Goal: Transaction & Acquisition: Book appointment/travel/reservation

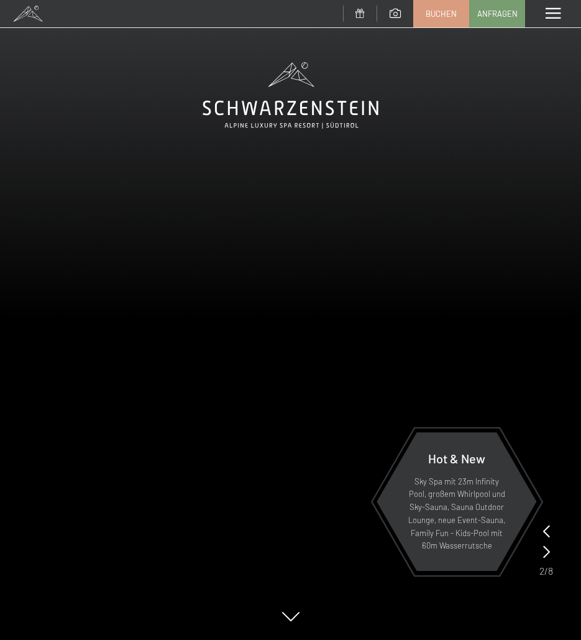
click at [435, 2] on div at bounding box center [290, 1] width 581 height 3
click at [434, 13] on span "Buchen" at bounding box center [441, 11] width 31 height 11
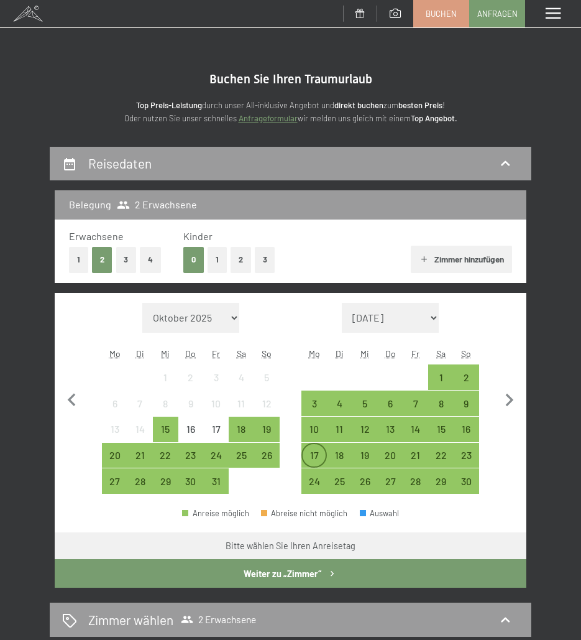
click at [312, 461] on div "17" at bounding box center [314, 461] width 23 height 23
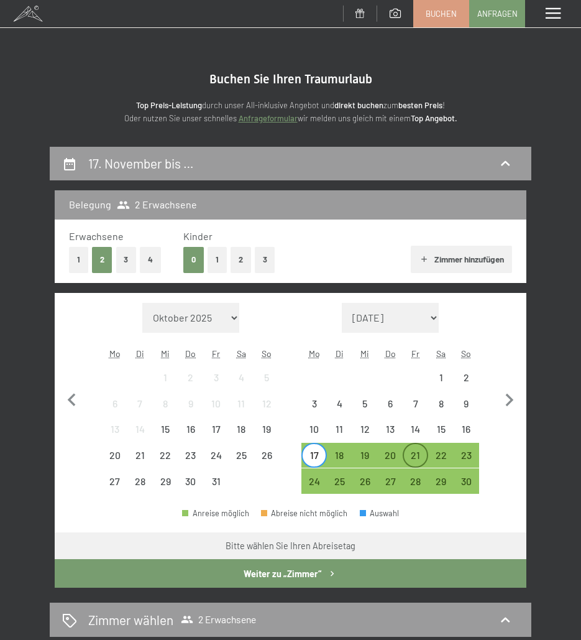
click at [409, 459] on div "21" at bounding box center [415, 461] width 23 height 23
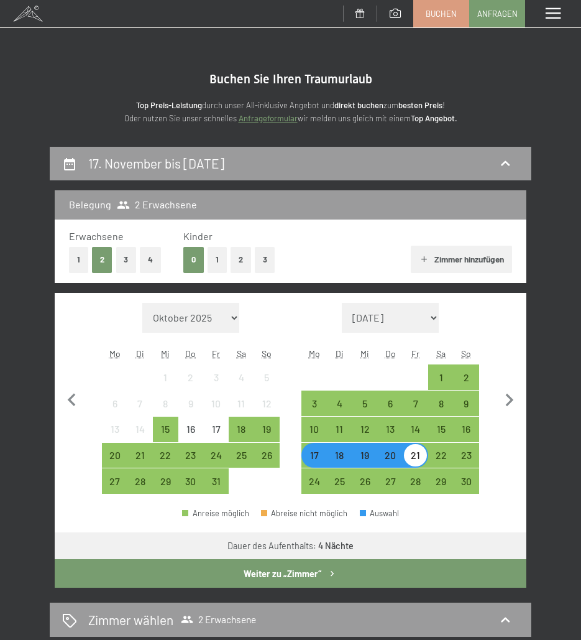
click at [402, 576] on button "Weiter zu „Zimmer“" at bounding box center [291, 573] width 472 height 29
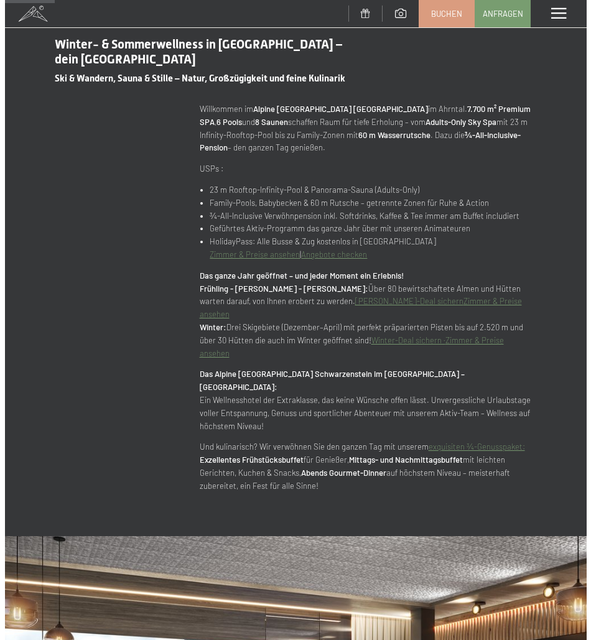
scroll to position [373, 0]
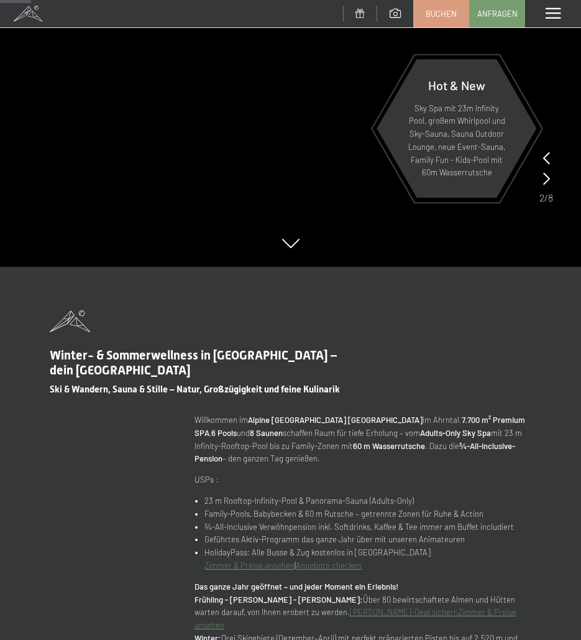
click at [546, 8] on span at bounding box center [553, 13] width 15 height 11
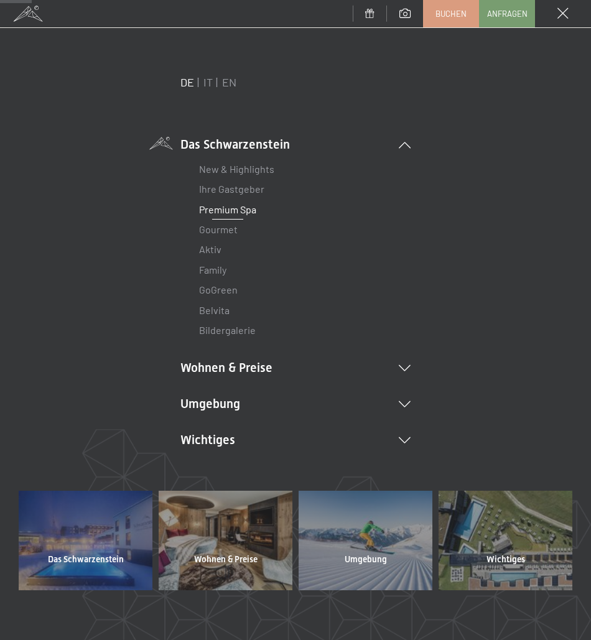
click at [226, 207] on link "Premium Spa" at bounding box center [227, 209] width 57 height 12
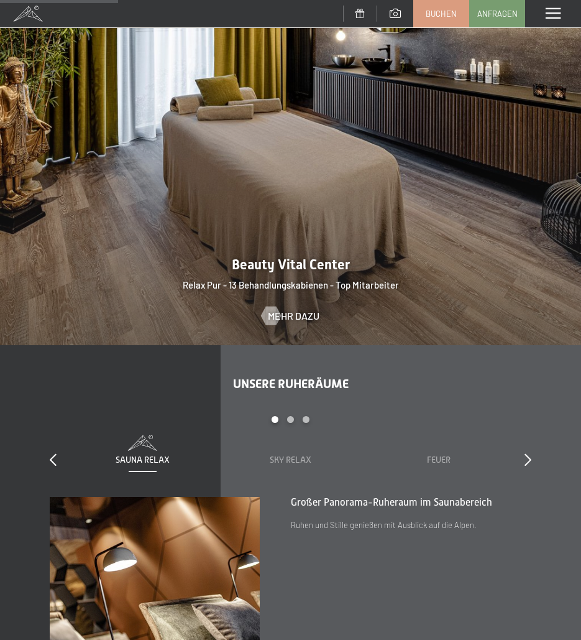
scroll to position [1493, 0]
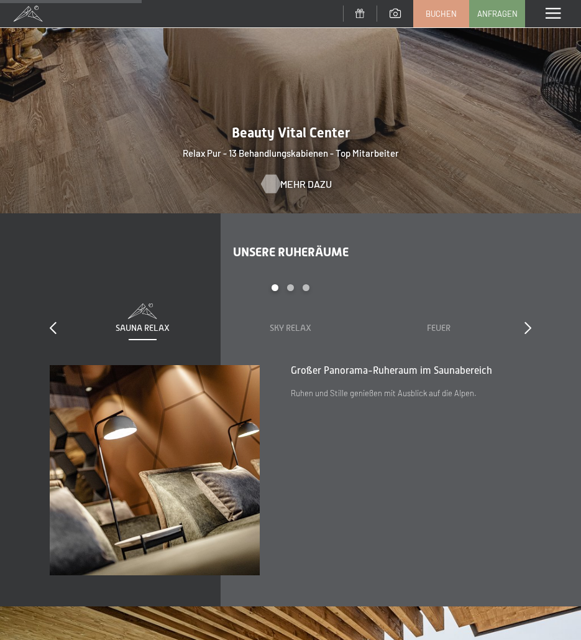
click at [288, 177] on span "Mehr dazu" at bounding box center [306, 184] width 52 height 14
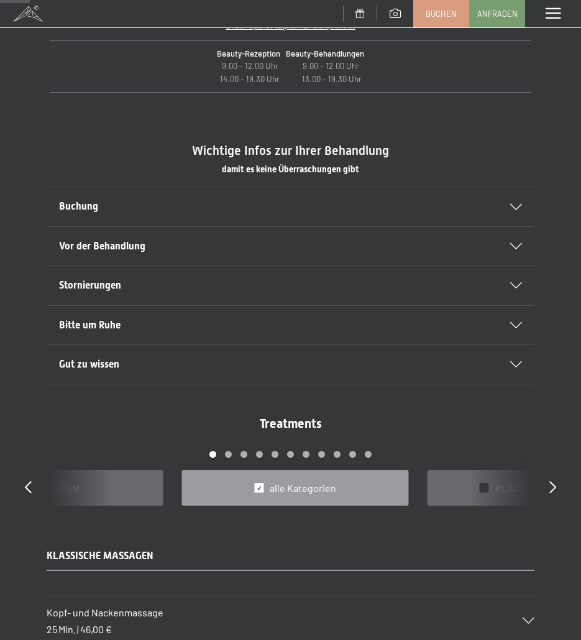
scroll to position [498, 0]
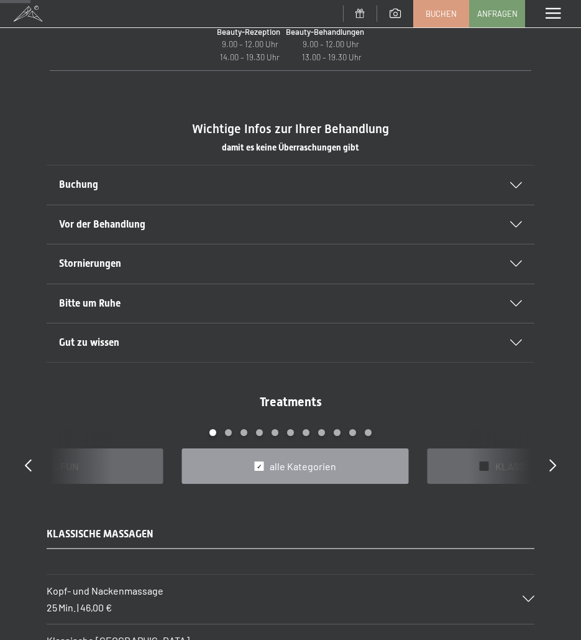
click at [129, 226] on span "Vor der Behandlung" at bounding box center [102, 224] width 86 height 12
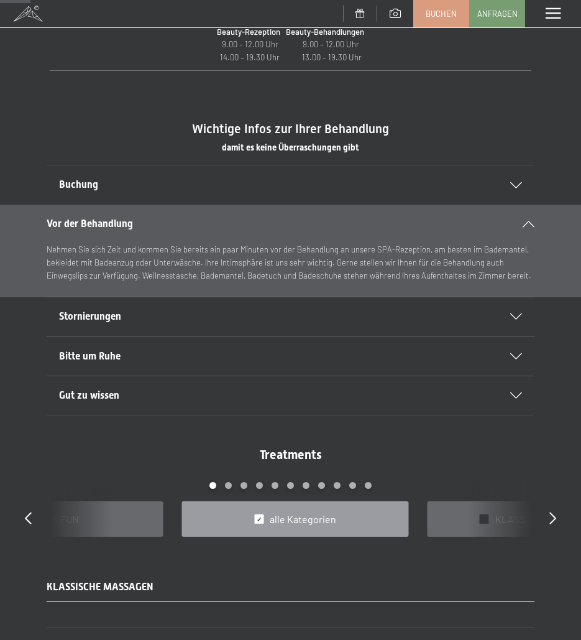
click at [129, 226] on span "Vor der Behandlung" at bounding box center [90, 224] width 86 height 12
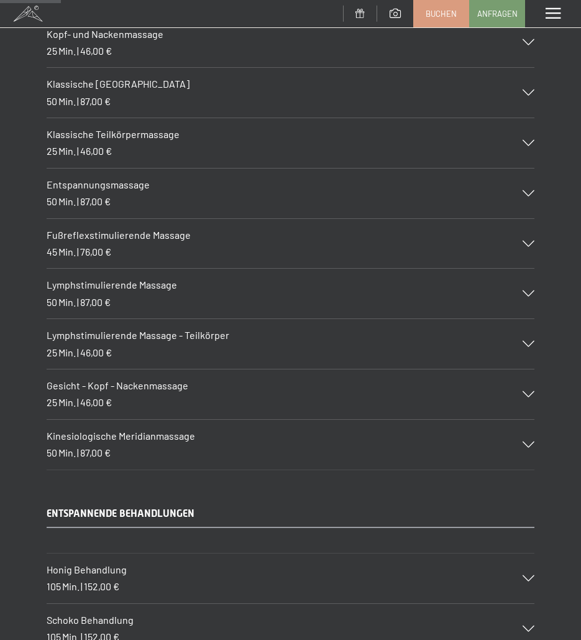
scroll to position [995, 0]
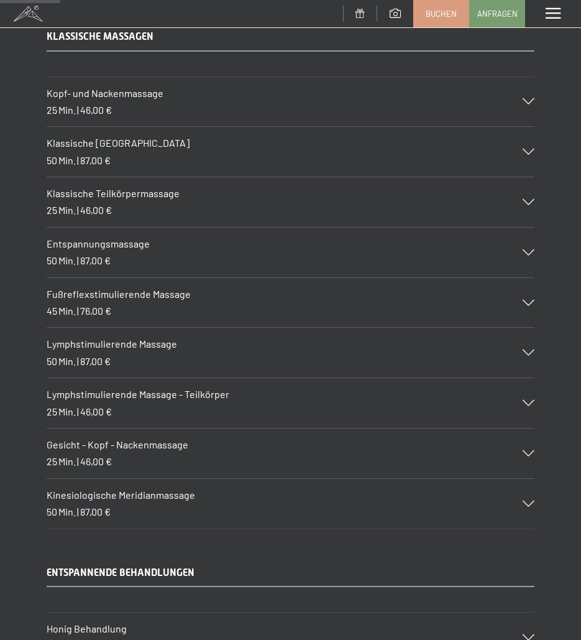
click at [203, 254] on div "Entspannungsmassage 50 Min. | 87,00 €" at bounding box center [291, 253] width 488 height 50
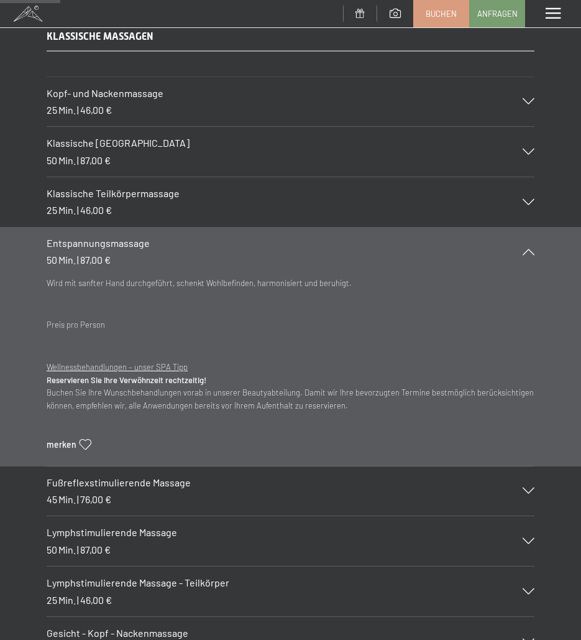
click at [203, 254] on div "Entspannungsmassage 50 Min. | 87,00 €" at bounding box center [291, 252] width 488 height 50
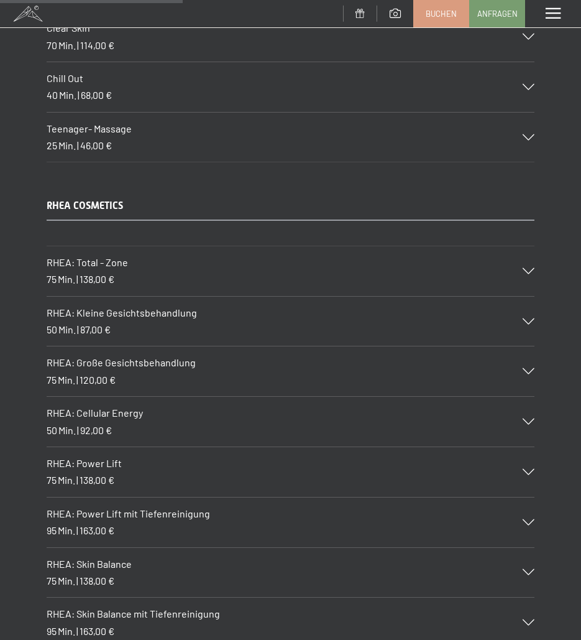
scroll to position [3047, 0]
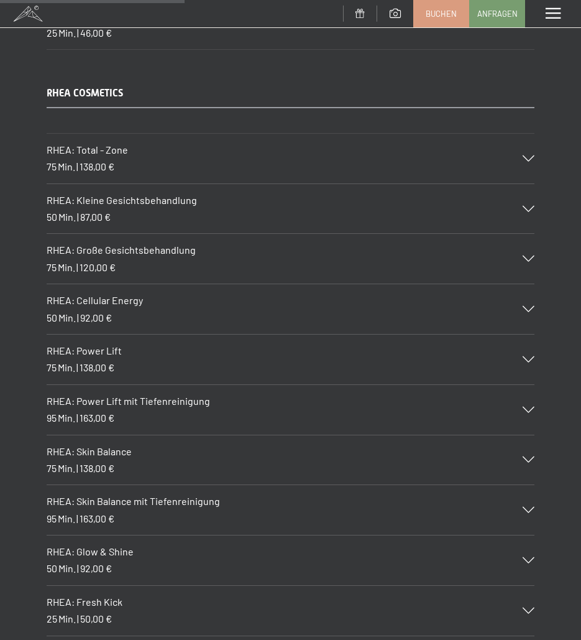
click at [200, 158] on div "RHEA: Total - Zone 75 Min. | 138,00 €" at bounding box center [291, 159] width 488 height 50
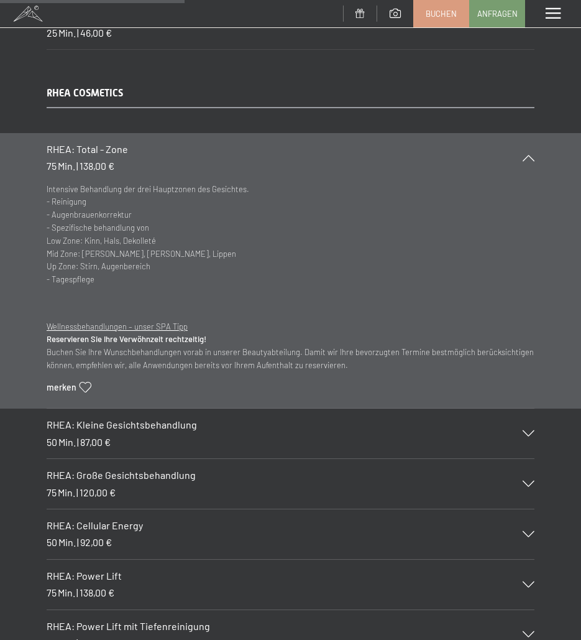
click at [200, 158] on div "RHEA: Total - Zone 75 Min. | 138,00 €" at bounding box center [291, 158] width 488 height 50
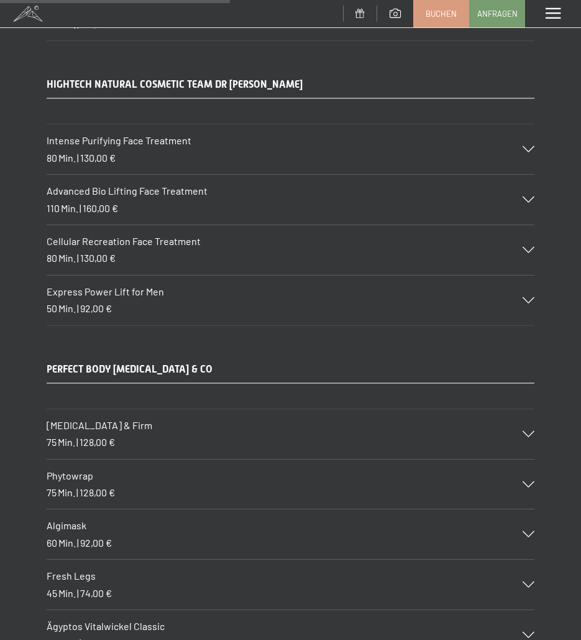
scroll to position [3794, 0]
click at [136, 252] on div "Cellular Recreation Face Treatment 80 Min. | 130,00 €" at bounding box center [291, 250] width 488 height 50
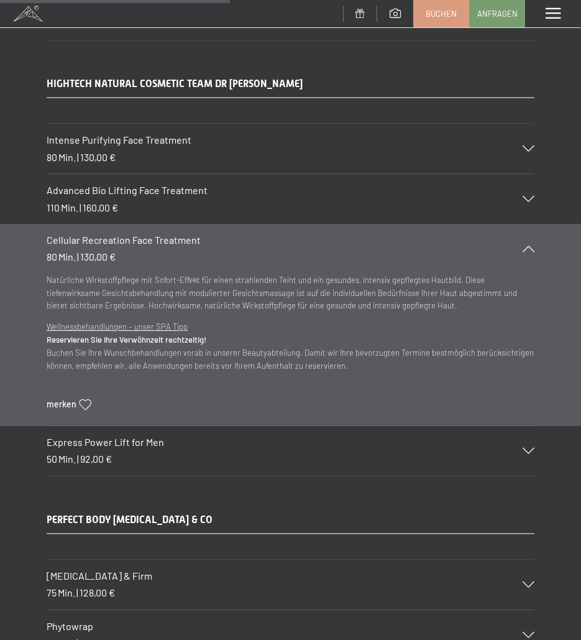
click at [136, 252] on div "Cellular Recreation Face Treatment 80 Min. | 130,00 €" at bounding box center [291, 249] width 488 height 50
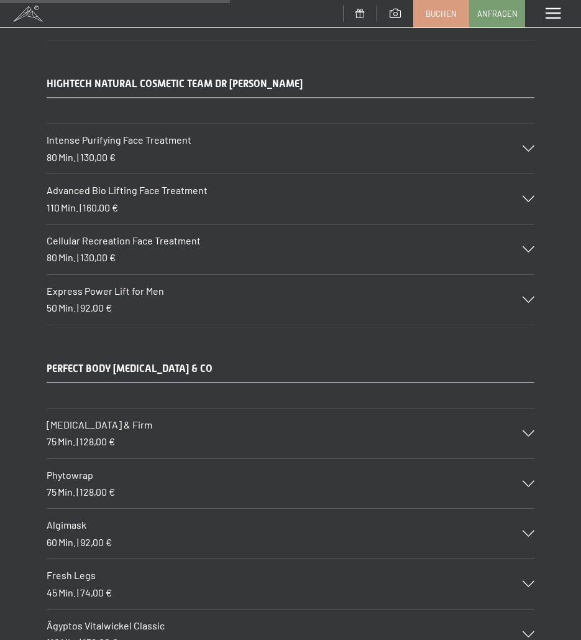
click at [126, 148] on div "Intense Purifying Face Treatment 80 Min. | 130,00 €" at bounding box center [291, 149] width 488 height 50
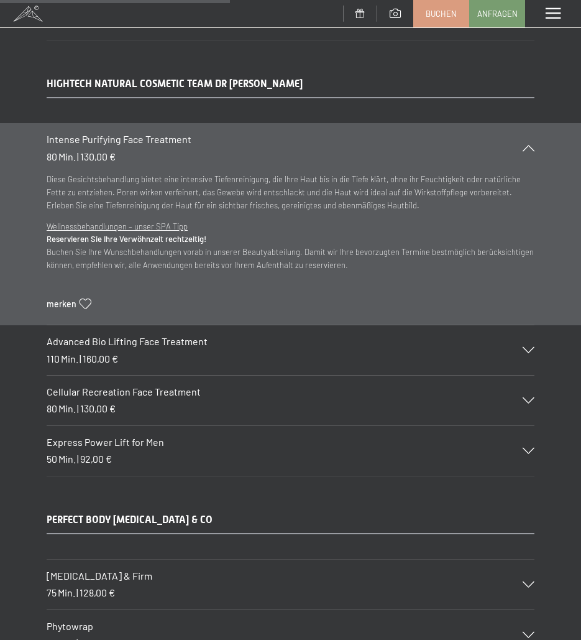
click at [126, 148] on div "Intense Purifying Face Treatment 80 Min. | 130,00 €" at bounding box center [291, 148] width 488 height 50
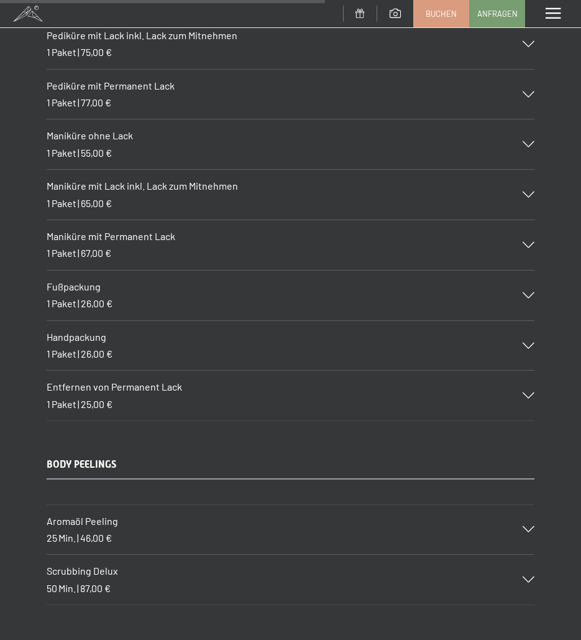
scroll to position [5224, 0]
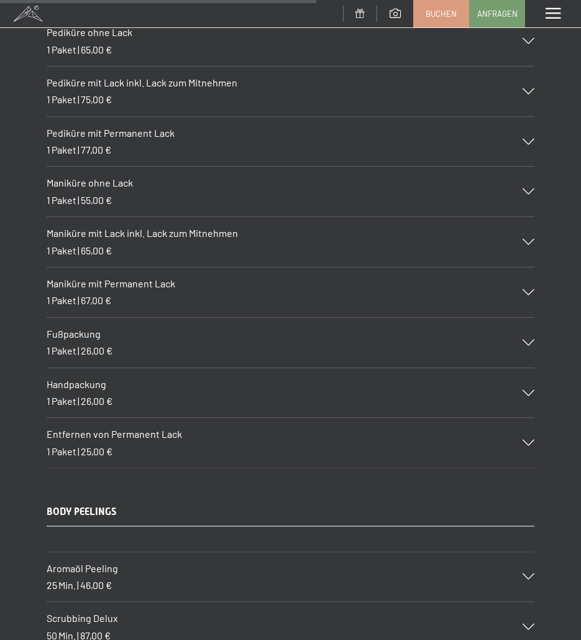
click at [522, 88] on div at bounding box center [520, 91] width 27 height 6
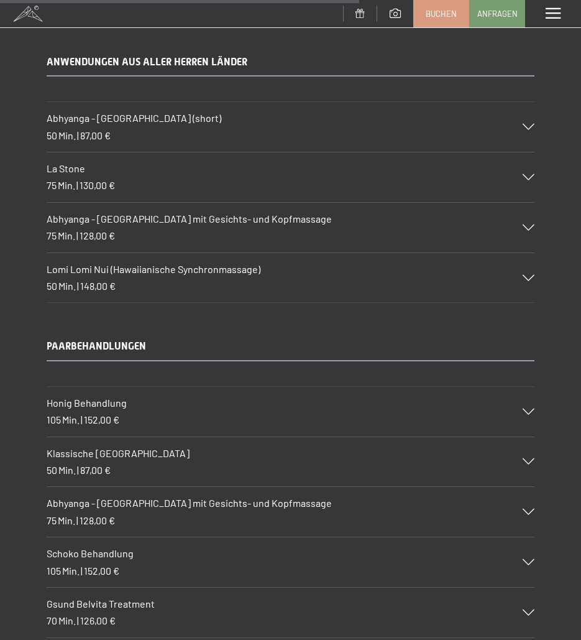
scroll to position [6032, 0]
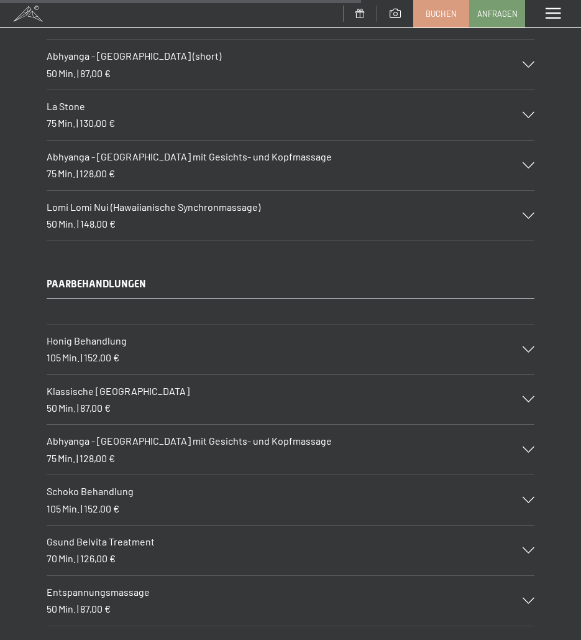
click at [136, 65] on div "Abhyanga - [GEOGRAPHIC_DATA] (short) 50 Min. | 87,00 €" at bounding box center [291, 65] width 488 height 50
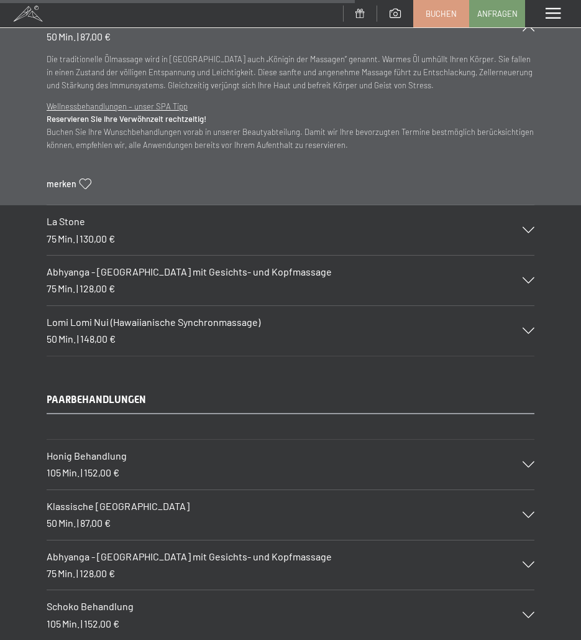
scroll to position [5920, 0]
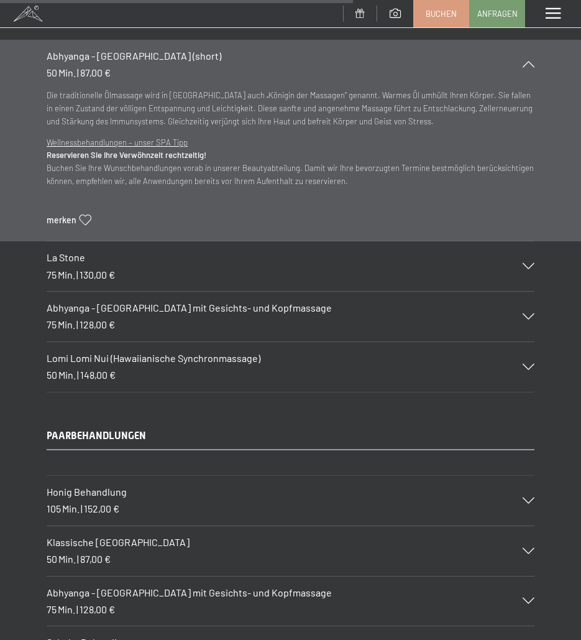
click at [136, 65] on div "Abhyanga - [GEOGRAPHIC_DATA] (short) 50 Min. | 87,00 €" at bounding box center [291, 65] width 488 height 50
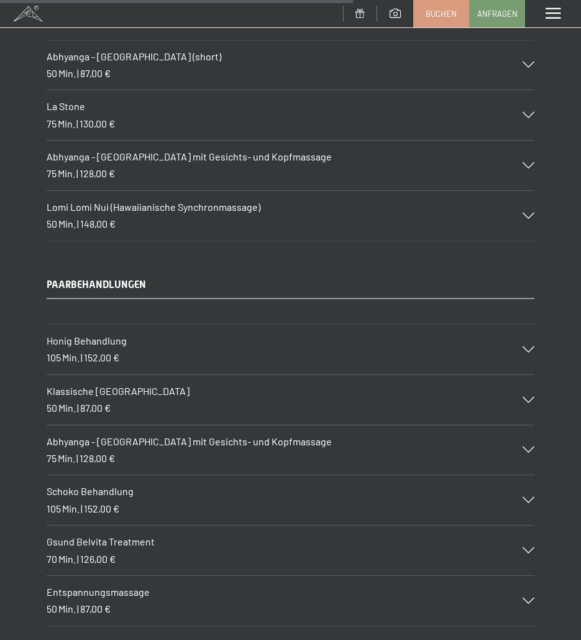
click at [116, 104] on h3 "La Stone" at bounding box center [278, 107] width 463 height 14
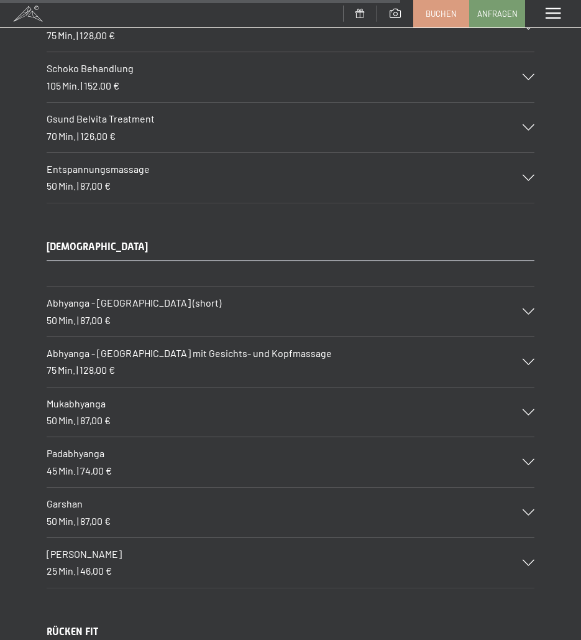
scroll to position [6728, 0]
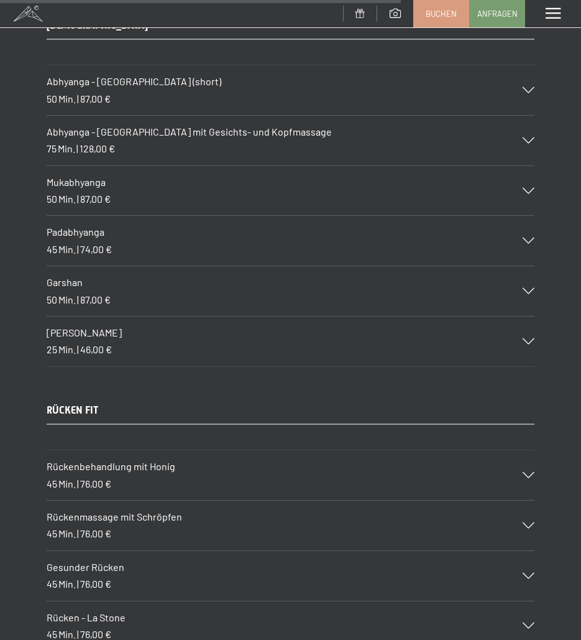
click at [83, 142] on span "128,00 €" at bounding box center [97, 148] width 35 height 12
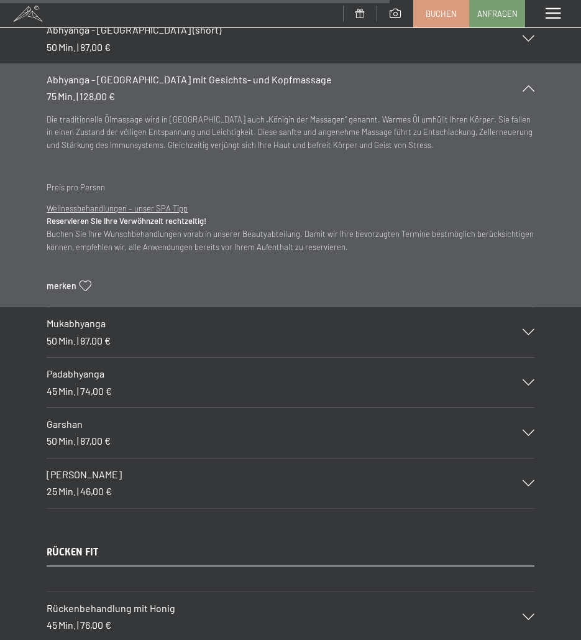
scroll to position [6564, 0]
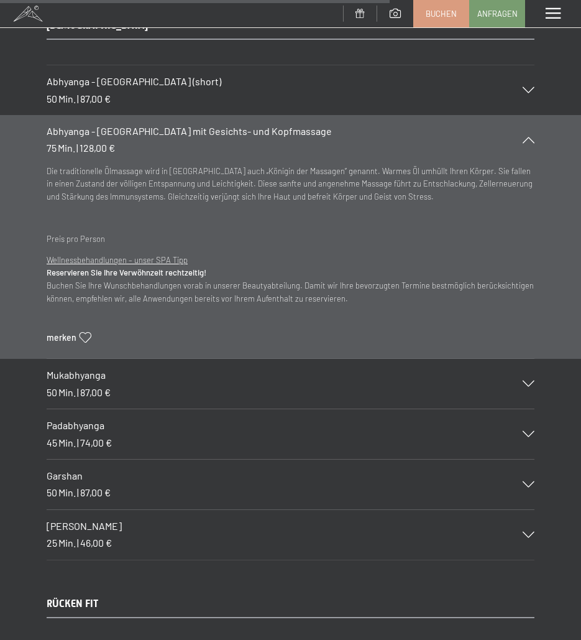
click at [83, 142] on span "128,00 €" at bounding box center [97, 148] width 35 height 12
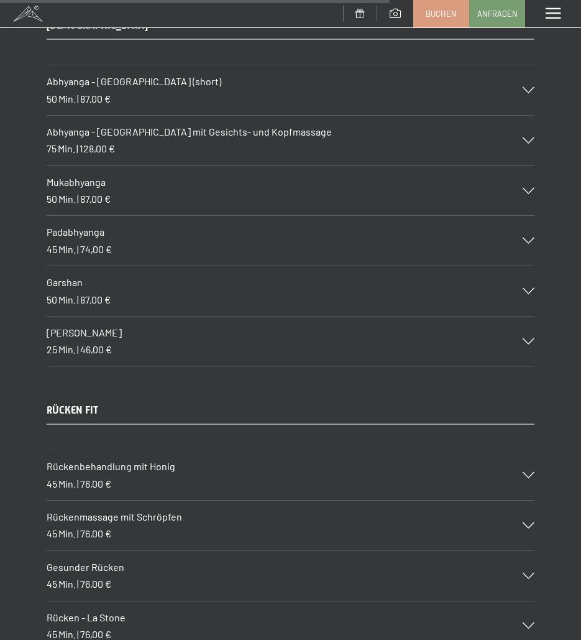
click at [144, 189] on h3 "Mukabhyanga" at bounding box center [278, 182] width 463 height 14
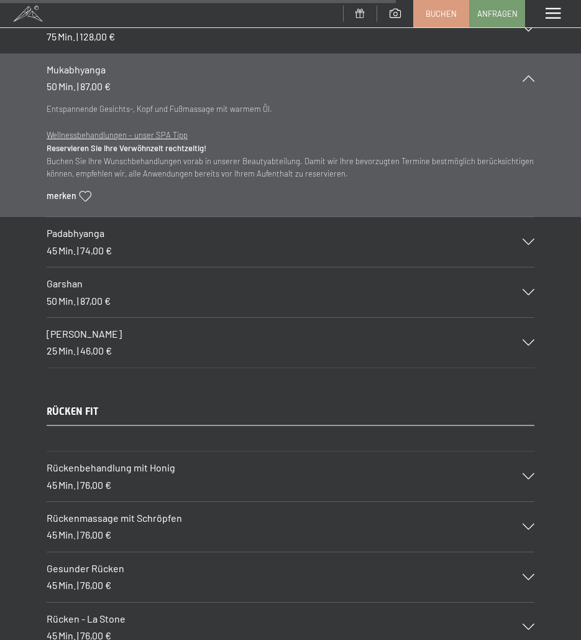
scroll to position [6688, 0]
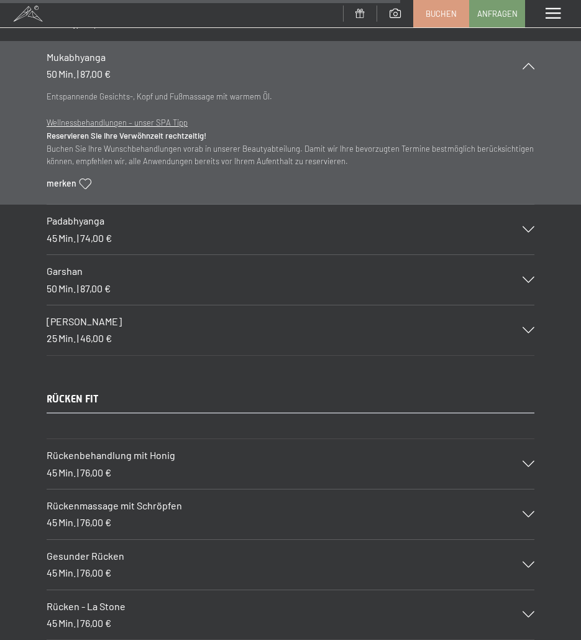
click at [75, 225] on span "Padabhyanga" at bounding box center [76, 221] width 58 height 12
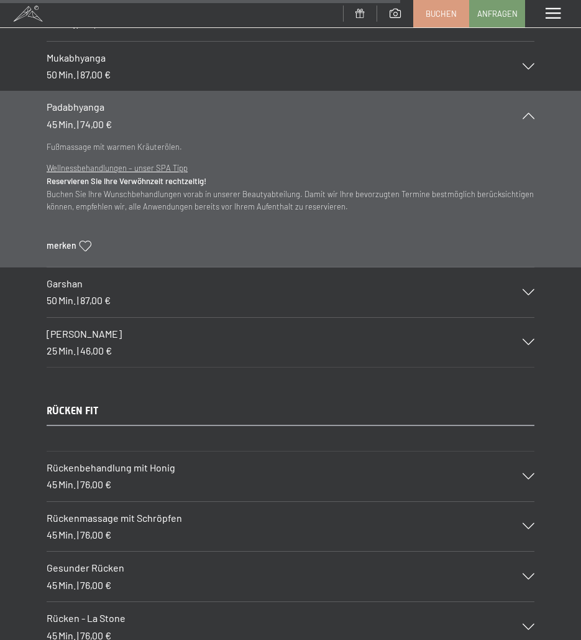
click at [116, 294] on div "Garshan 50 Min. | 87,00 €" at bounding box center [291, 292] width 488 height 50
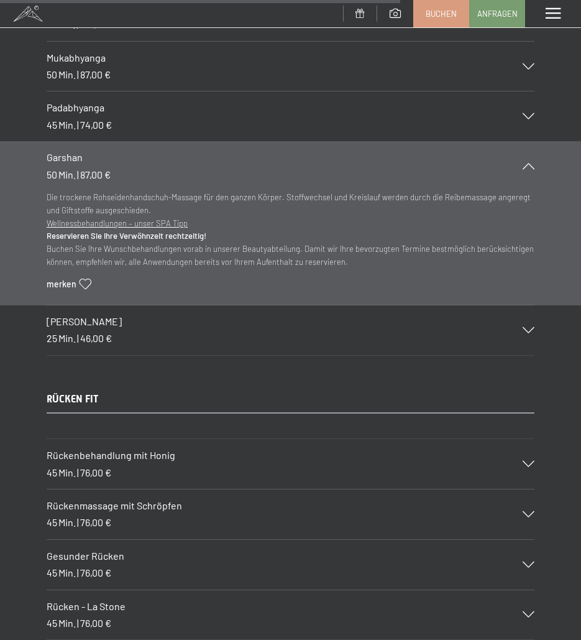
click at [96, 330] on div "[PERSON_NAME] 25 Min. | 46,00 €" at bounding box center [291, 330] width 488 height 50
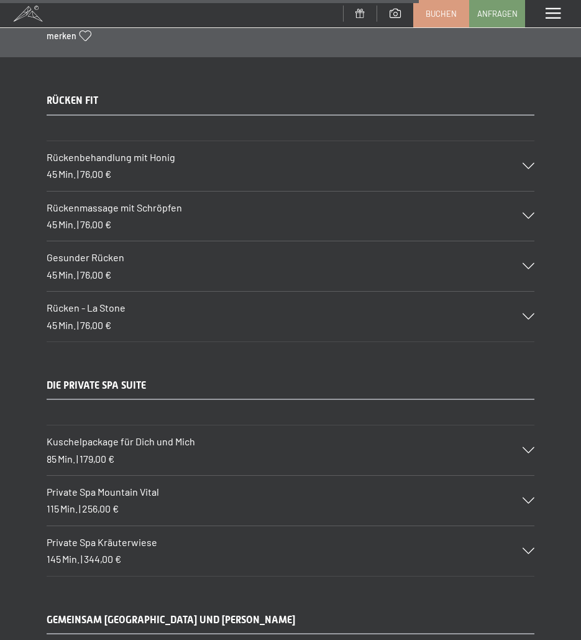
scroll to position [6999, 0]
click at [98, 169] on span "76,00 €" at bounding box center [95, 173] width 31 height 12
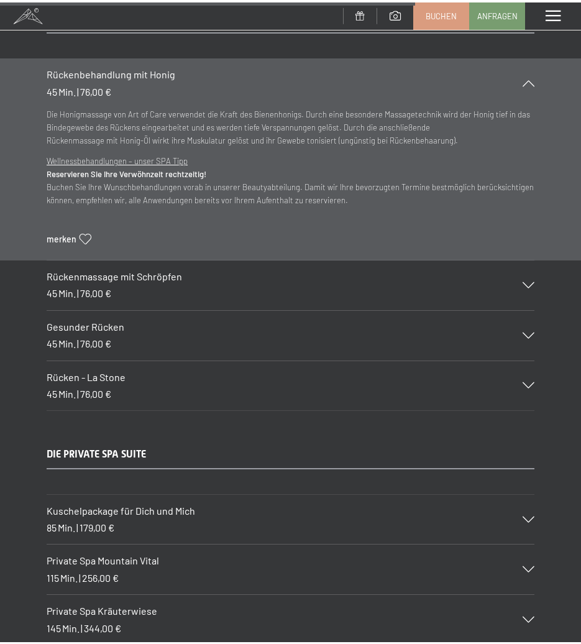
scroll to position [6937, 0]
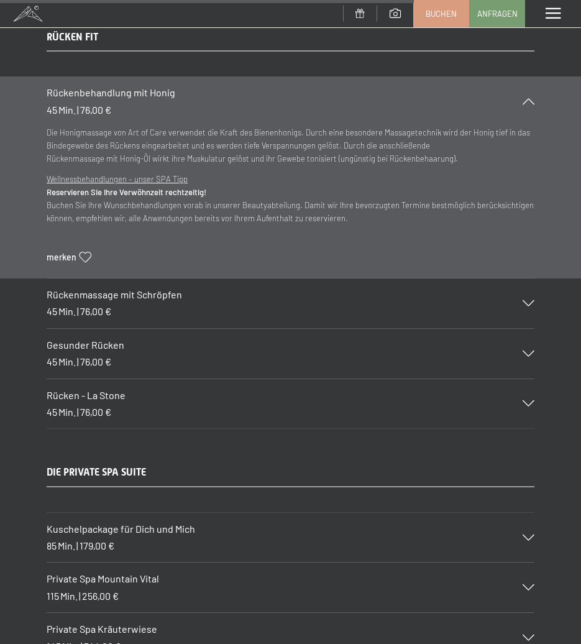
click at [150, 165] on div "Die Honigmassage von Art of Care verwendet die Kraft des Bienenhonigs. Durch ei…" at bounding box center [291, 202] width 488 height 152
